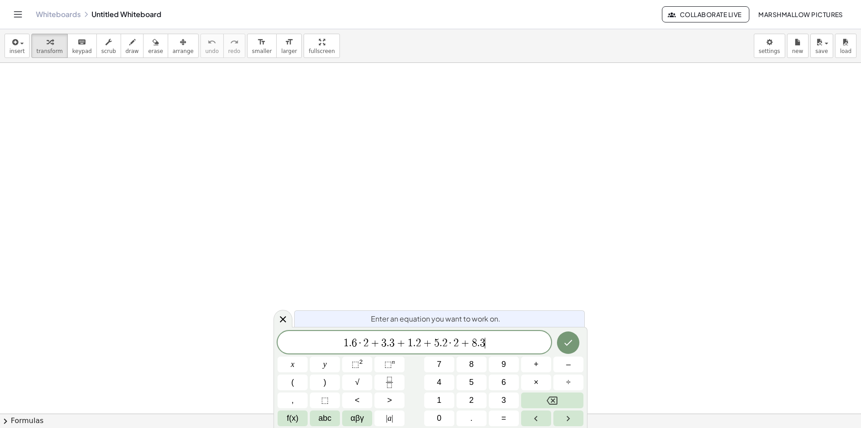
click at [494, 343] on span "1 . 6 · 2 + 3 . 3 + 1 . 2 + 5 . 2 · 2 + 8 . 3 ​" at bounding box center [415, 342] width 274 height 13
drag, startPoint x: 492, startPoint y: 339, endPoint x: 521, endPoint y: 336, distance: 28.9
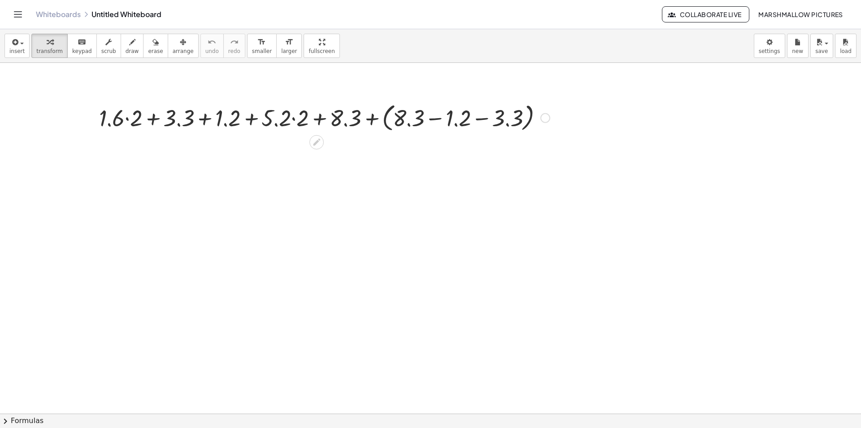
click at [439, 115] on div at bounding box center [325, 117] width 460 height 34
click at [476, 115] on div at bounding box center [324, 117] width 405 height 34
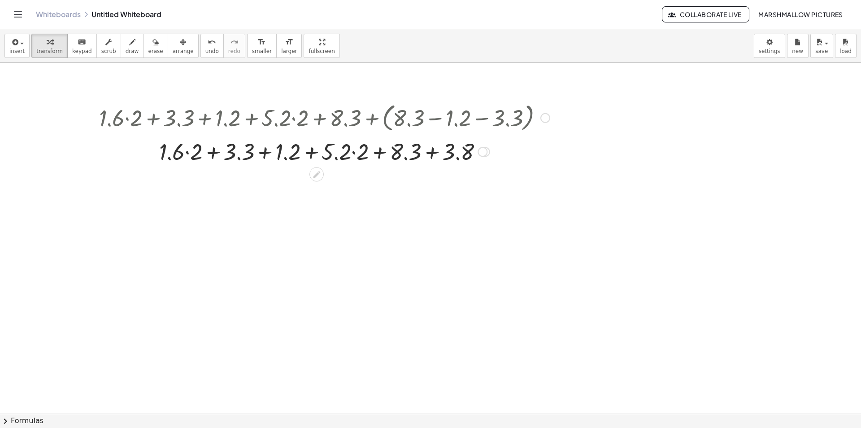
click at [432, 152] on div at bounding box center [325, 150] width 460 height 31
click at [380, 152] on div at bounding box center [325, 150] width 460 height 31
click at [334, 154] on div at bounding box center [325, 150] width 460 height 31
click at [383, 150] on div at bounding box center [325, 150] width 460 height 31
click at [332, 155] on div at bounding box center [325, 150] width 460 height 31
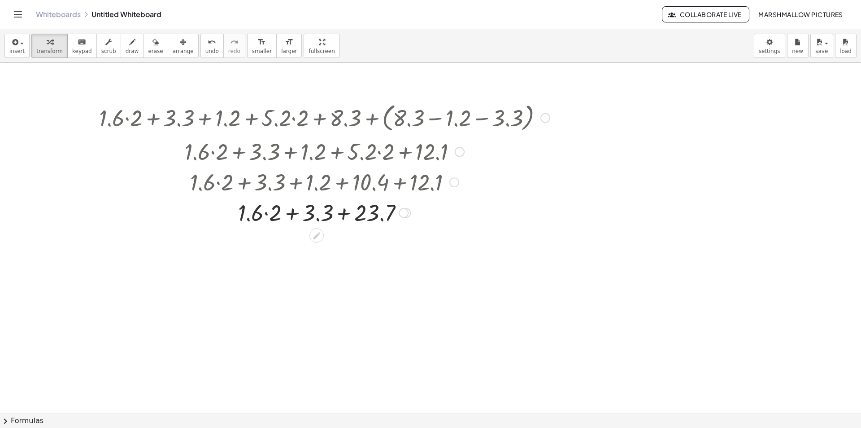
click at [288, 218] on div at bounding box center [325, 212] width 460 height 31
click at [351, 214] on div at bounding box center [325, 212] width 460 height 31
drag, startPoint x: 319, startPoint y: 210, endPoint x: 323, endPoint y: 214, distance: 5.1
click at [321, 210] on div at bounding box center [325, 212] width 460 height 31
click at [328, 214] on div at bounding box center [325, 212] width 460 height 31
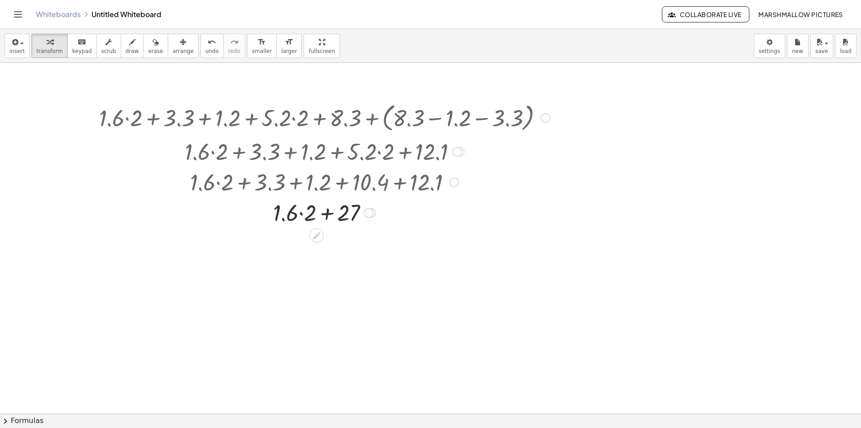
click at [328, 214] on div at bounding box center [325, 212] width 460 height 31
click at [307, 214] on div at bounding box center [325, 212] width 460 height 31
click at [324, 215] on div at bounding box center [325, 212] width 460 height 31
click at [487, 233] on div at bounding box center [325, 242] width 460 height 31
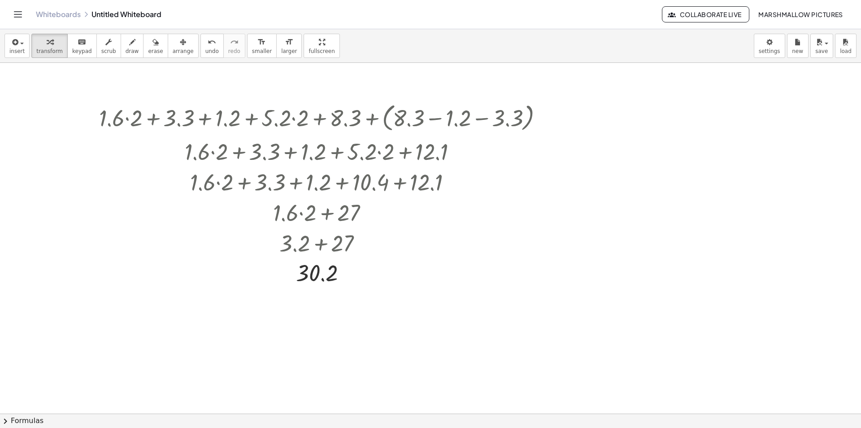
click at [762, 239] on div at bounding box center [710, 236] width 184 height 31
click at [712, 227] on div at bounding box center [709, 236] width 179 height 31
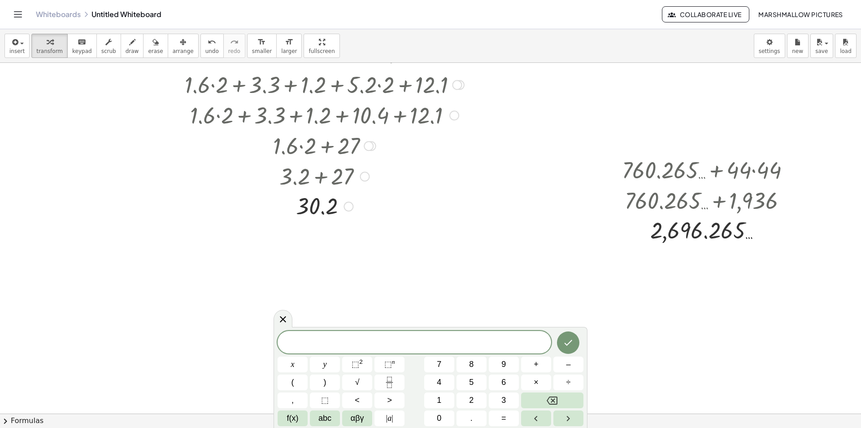
scroll to position [135, 0]
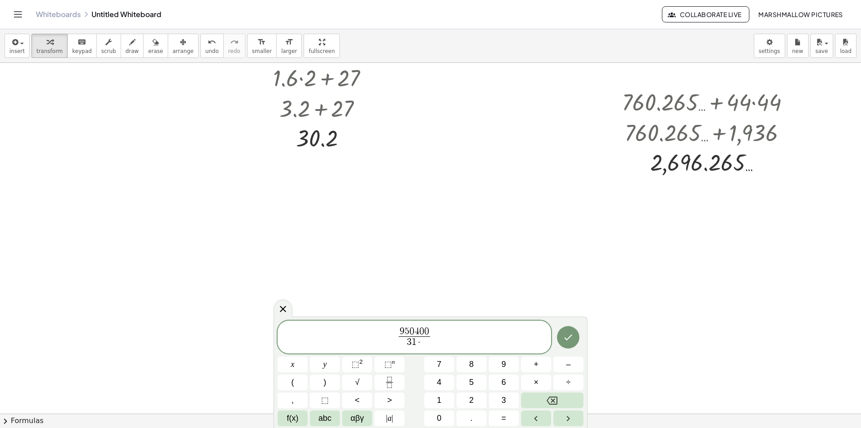
click at [424, 344] on span "3 1 ·" at bounding box center [414, 342] width 31 height 12
click at [513, 339] on span "9 5 0 4 0 0 3 1 · 3 . 1 4 1 5 9 2 6 5 3 5 8 9 7 9 3 2 3 8 4 6 2 6 4 3 3 8 3 2 7…" at bounding box center [415, 338] width 274 height 24
drag, startPoint x: 423, startPoint y: 332, endPoint x: 395, endPoint y: 328, distance: 28.6
click at [395, 328] on span "9 5 0 4 0 0" at bounding box center [407, 332] width 177 height 10
click at [522, 335] on span "9 5 0 4 0 0 3 1 · 3 . 1 4 1 5 9 2 6 5 3 5 8 9 7 9 3 2 3 8 4 6 2 6 4 3 3 8 3 2 7…" at bounding box center [415, 338] width 274 height 24
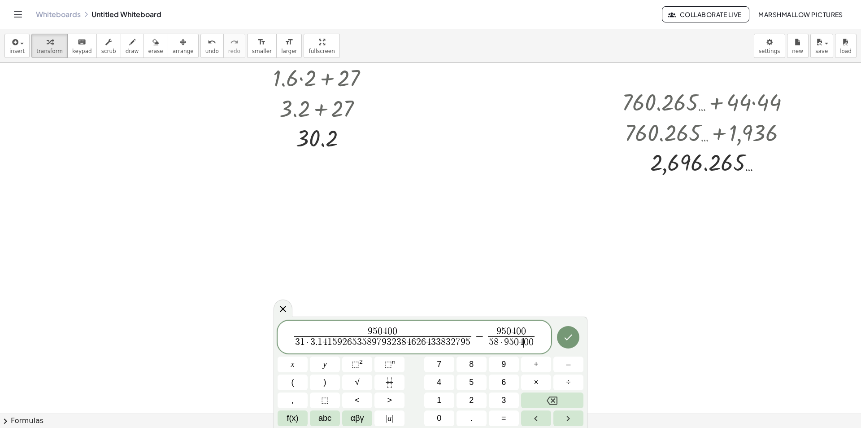
click at [526, 339] on span "0" at bounding box center [526, 342] width 5 height 10
drag, startPoint x: 535, startPoint y: 343, endPoint x: 505, endPoint y: 342, distance: 30.5
click at [505, 342] on span "9 5 0 4 0 0 5 8 · 9 5 0 4 0 0 ​" at bounding box center [511, 338] width 51 height 22
drag, startPoint x: 478, startPoint y: 343, endPoint x: 316, endPoint y: 344, distance: 161.5
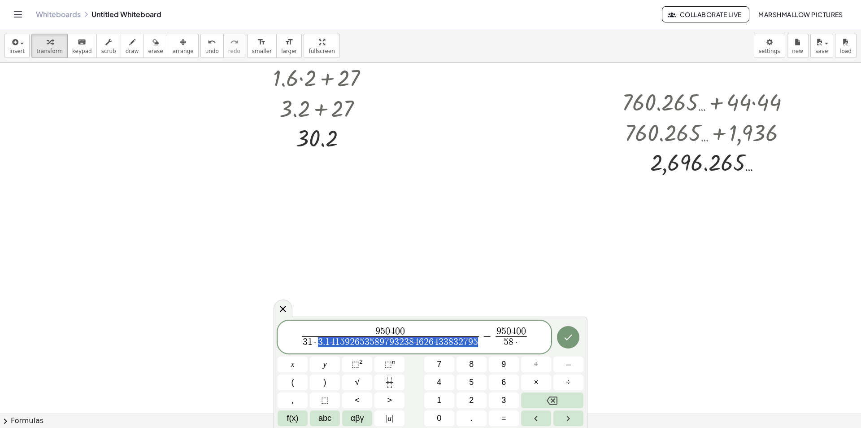
click at [522, 344] on span "5 8 ·" at bounding box center [511, 342] width 31 height 12
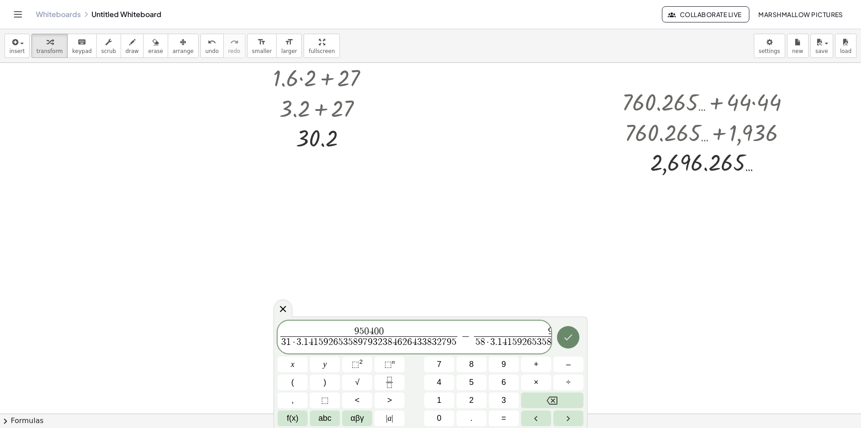
click at [570, 336] on icon "Done" at bounding box center [568, 337] width 11 height 11
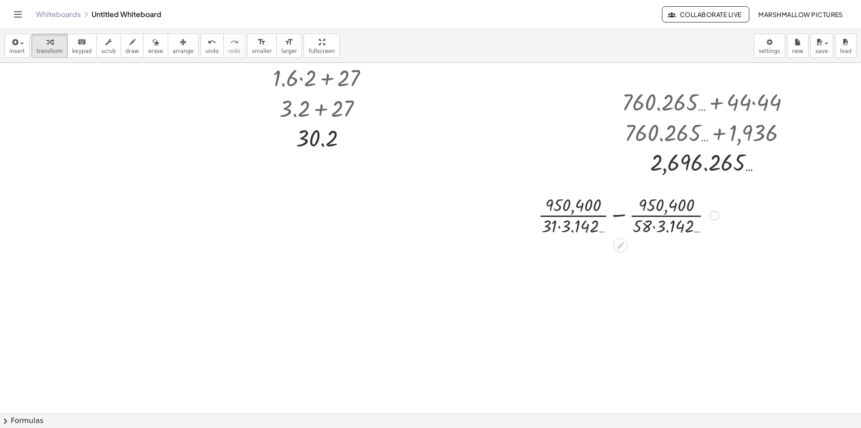
click at [655, 226] on div at bounding box center [629, 214] width 190 height 45
click at [565, 225] on div at bounding box center [628, 214] width 182 height 45
click at [665, 216] on div at bounding box center [629, 214] width 190 height 45
click at [587, 213] on div at bounding box center [628, 214] width 207 height 45
click at [620, 216] on div at bounding box center [629, 214] width 244 height 31
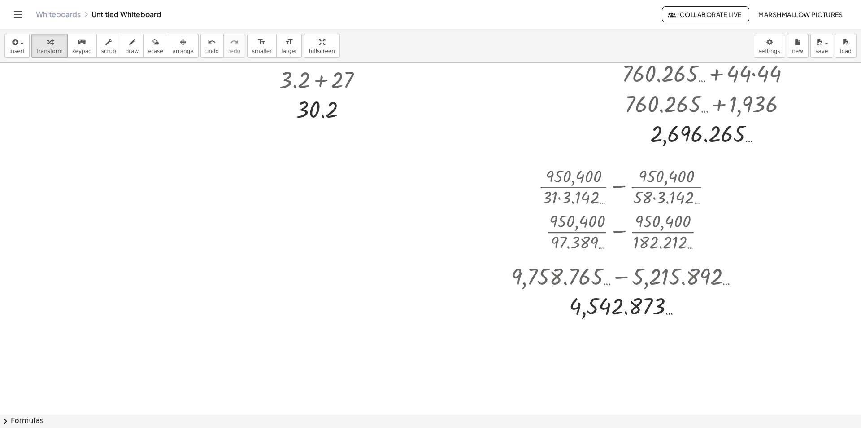
scroll to position [179, 0]
